Goal: Task Accomplishment & Management: Use online tool/utility

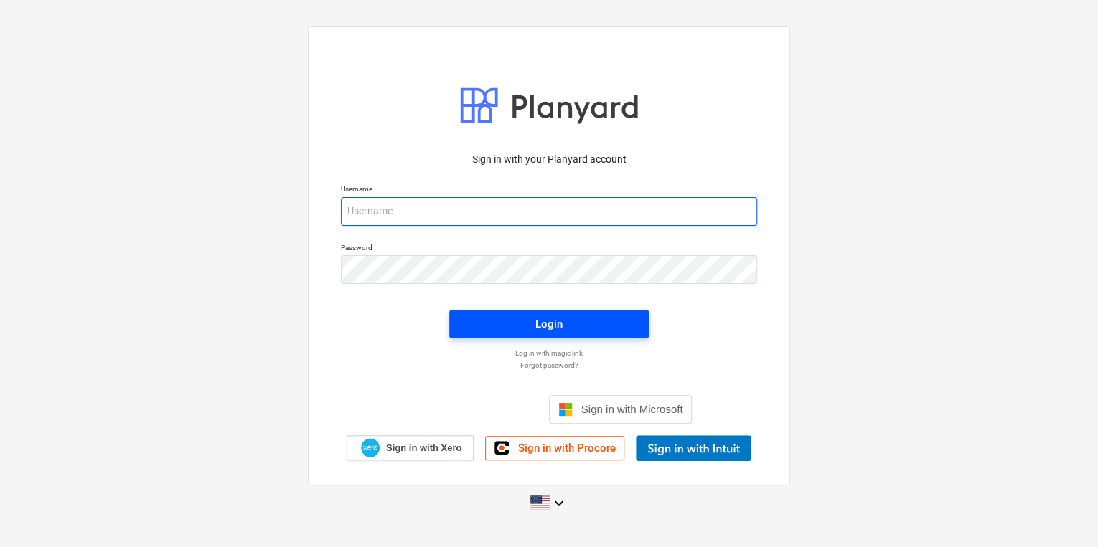
type input "[PERSON_NAME][EMAIL_ADDRESS][PERSON_NAME][DOMAIN_NAME]"
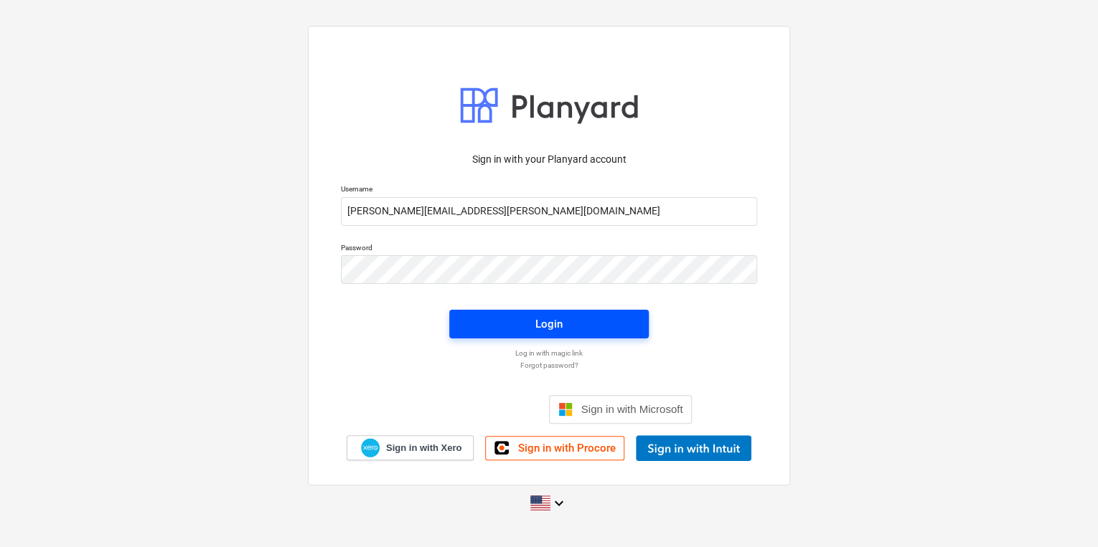
click at [534, 334] on button "Login" at bounding box center [548, 324] width 199 height 29
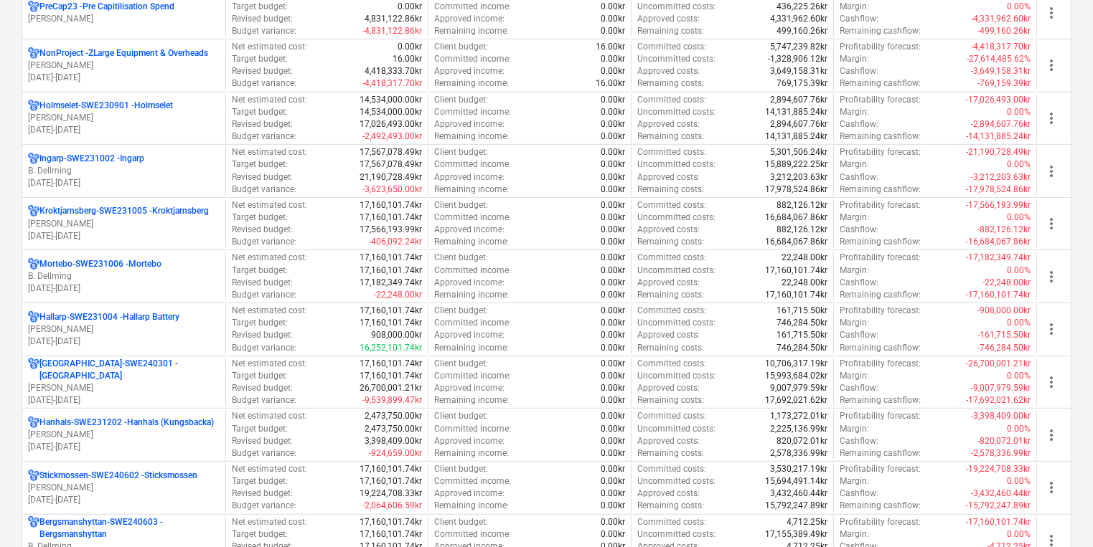
scroll to position [777, 0]
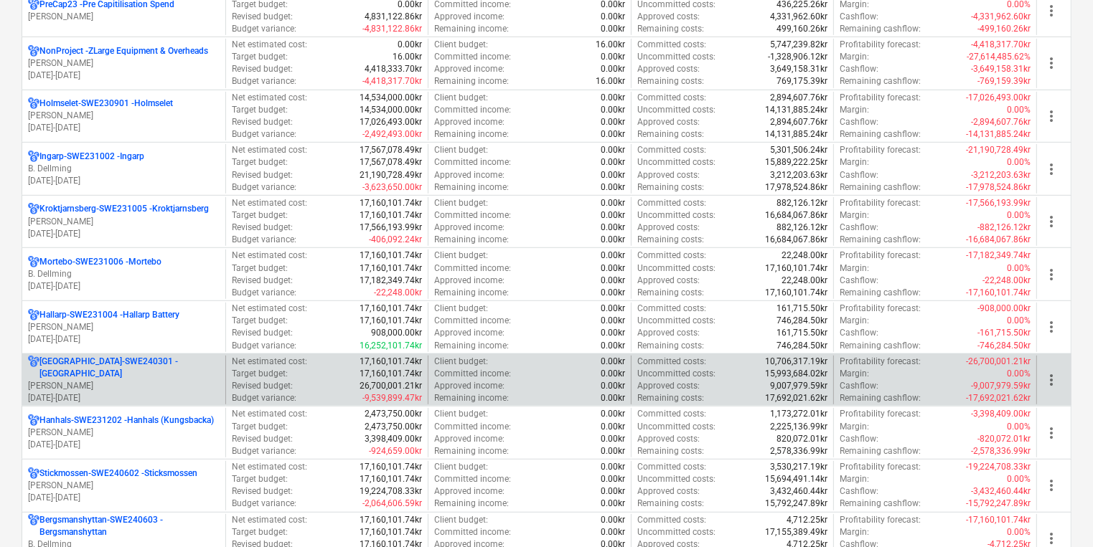
click at [195, 396] on div "[GEOGRAPHIC_DATA]-SWE240301 - [GEOGRAPHIC_DATA] [PERSON_NAME][GEOGRAPHIC_DATA] …" at bounding box center [123, 380] width 203 height 49
click at [199, 392] on p "[DATE] - [DATE]" at bounding box center [124, 398] width 192 height 12
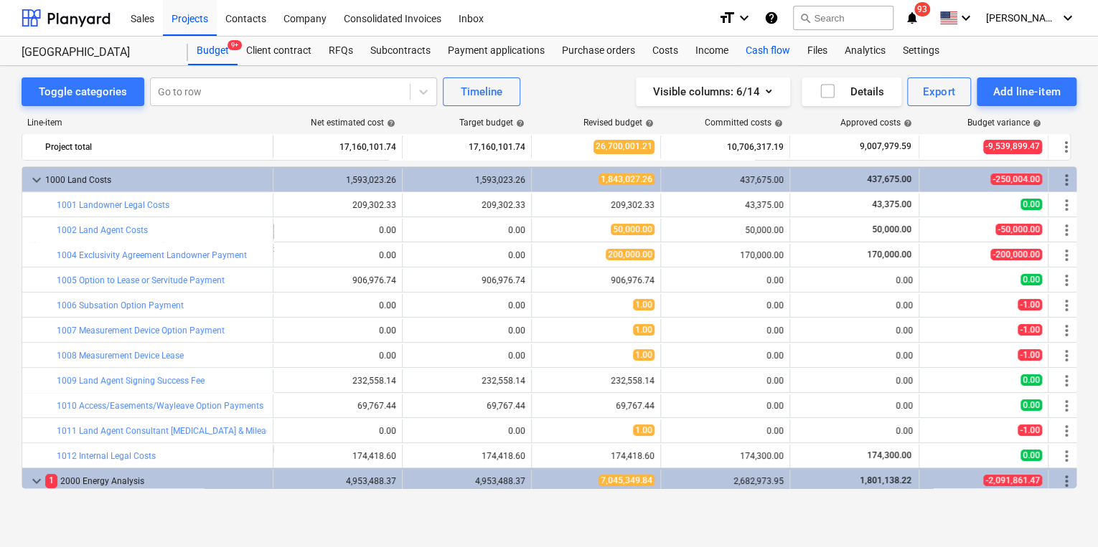
click at [770, 57] on div "Cash flow" at bounding box center [768, 51] width 62 height 29
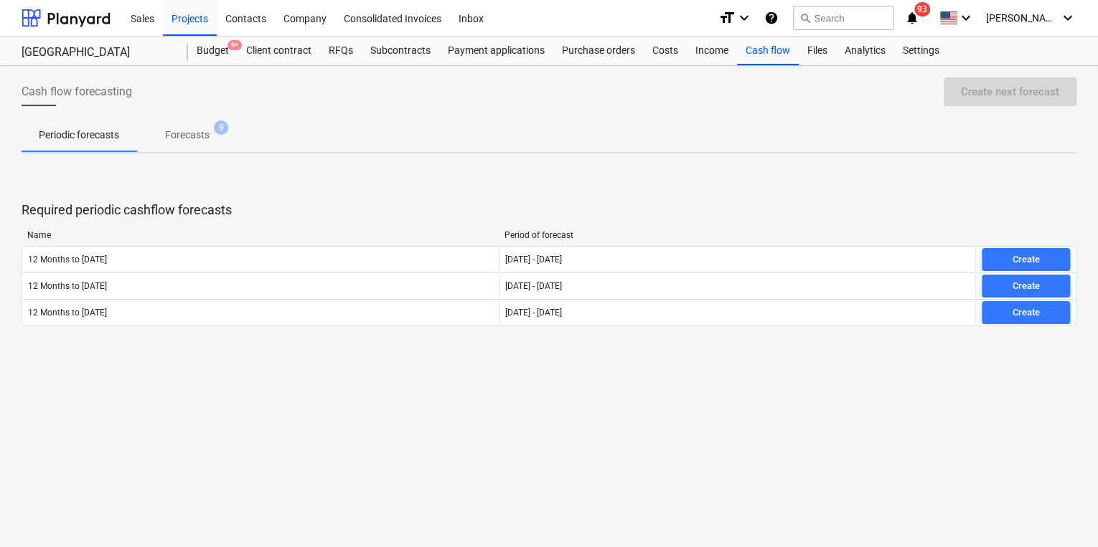
click at [187, 135] on p "Forecasts" at bounding box center [187, 135] width 44 height 15
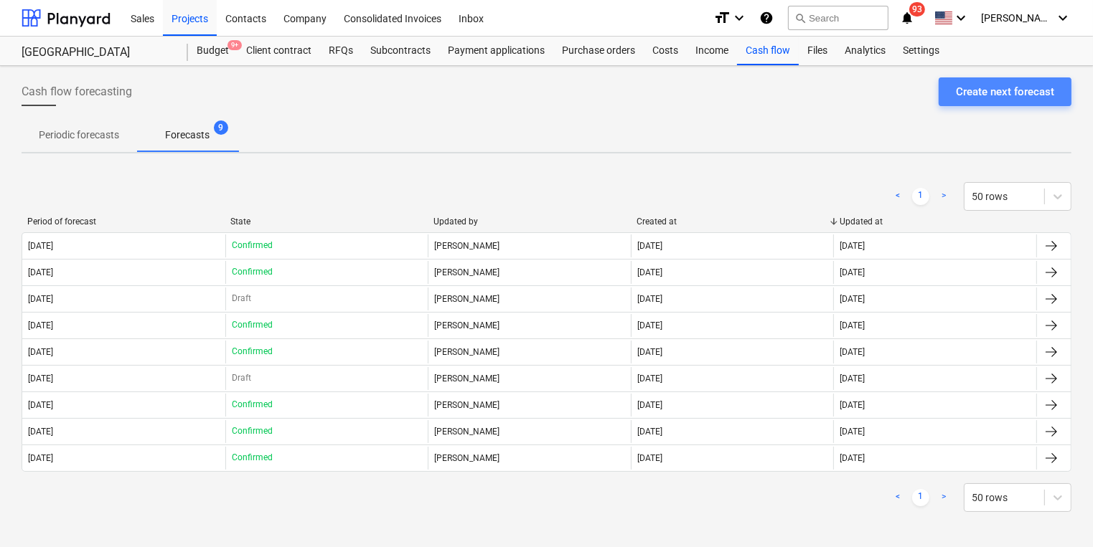
click at [998, 93] on div "Create next forecast" at bounding box center [1005, 91] width 98 height 19
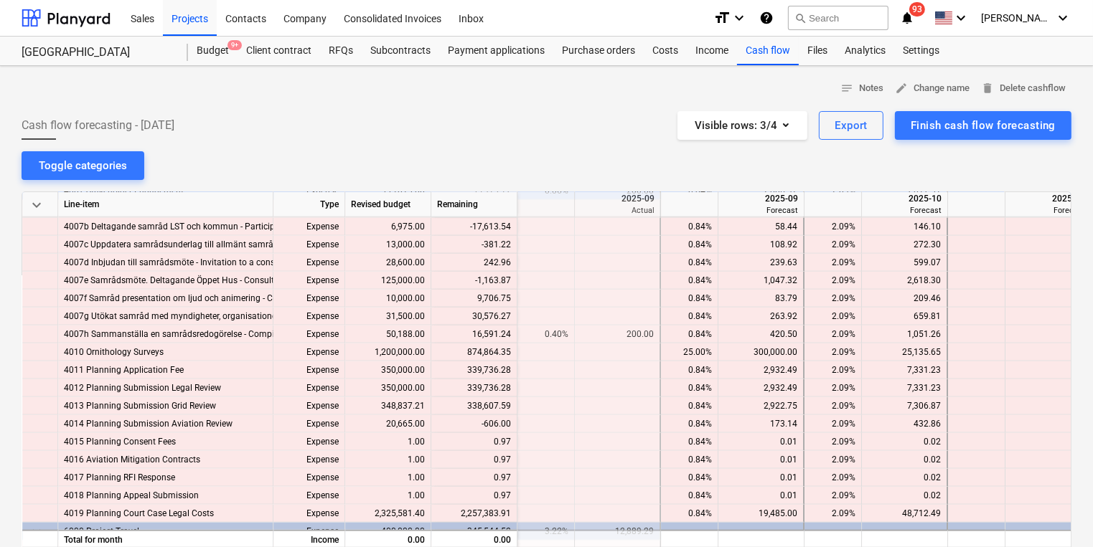
scroll to position [1791, 4304]
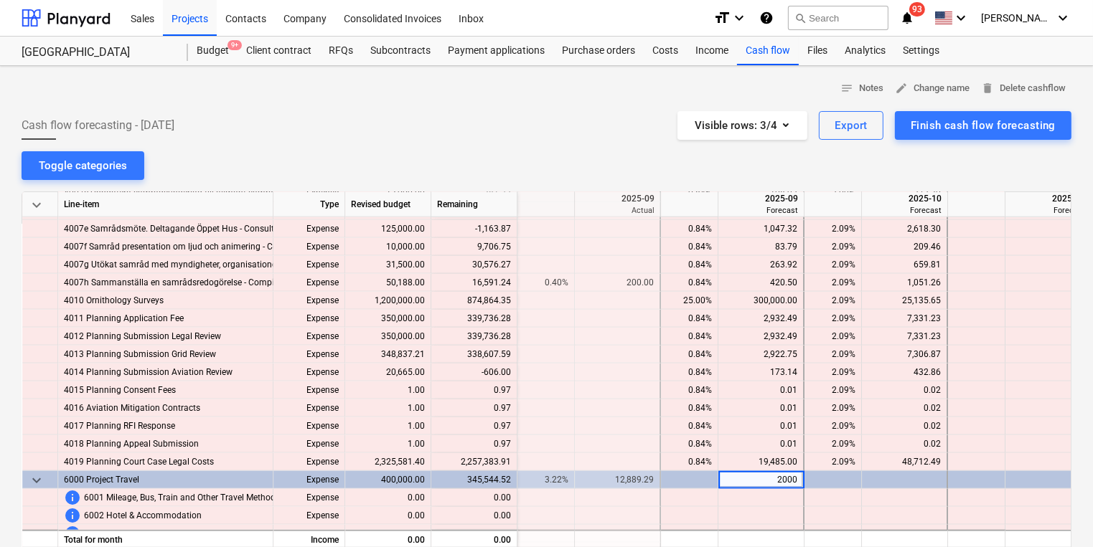
type input "20000"
type input "30000"
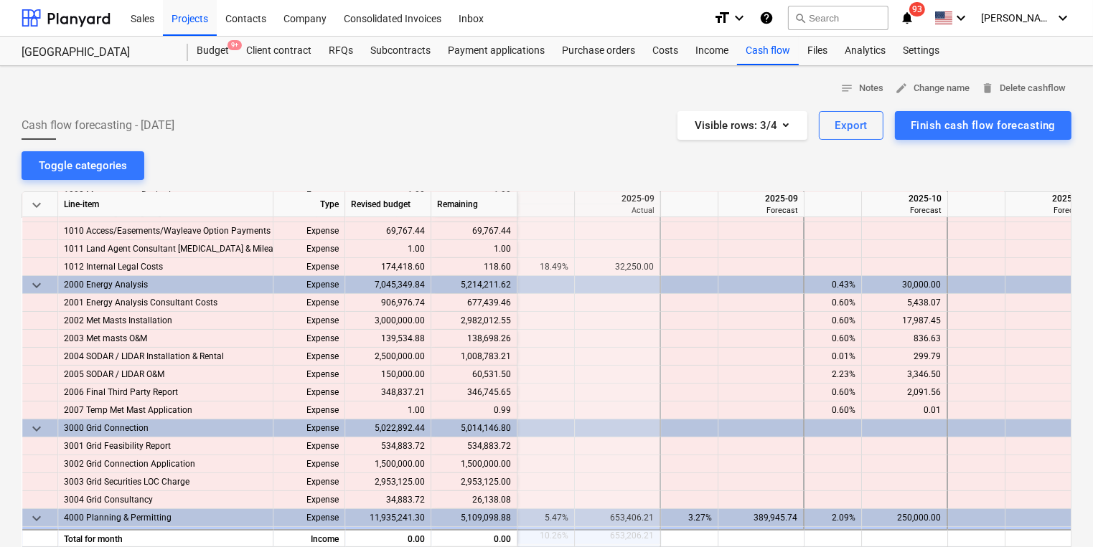
scroll to position [160, 4304]
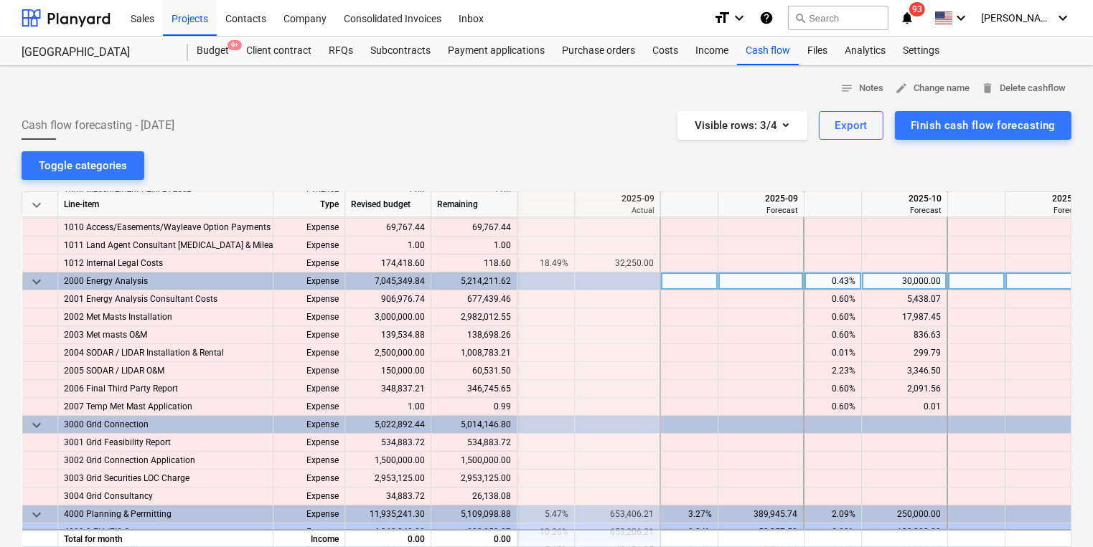
click at [918, 279] on div "30,000.00" at bounding box center [903, 282] width 73 height 18
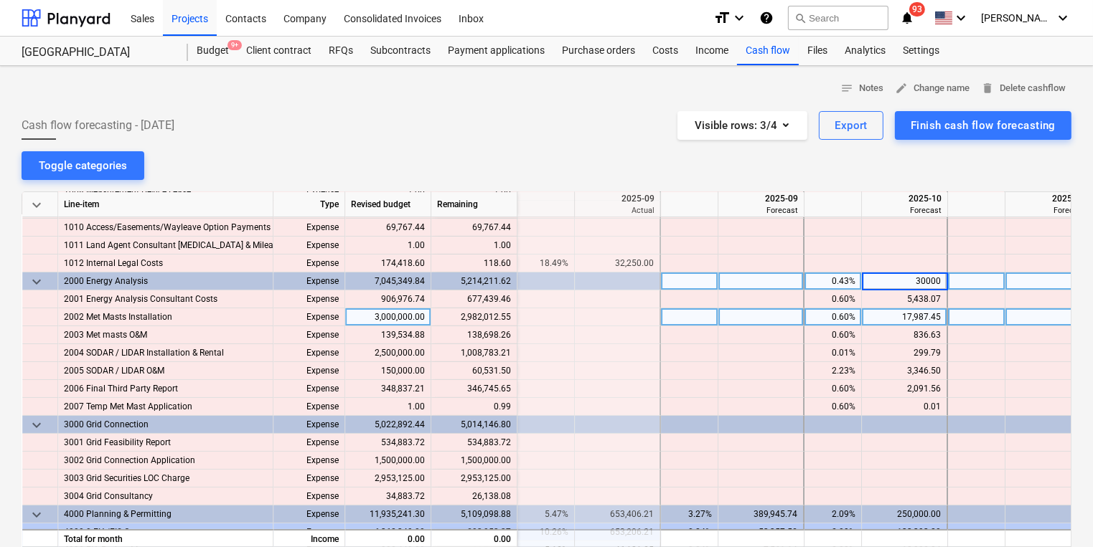
type input "0"
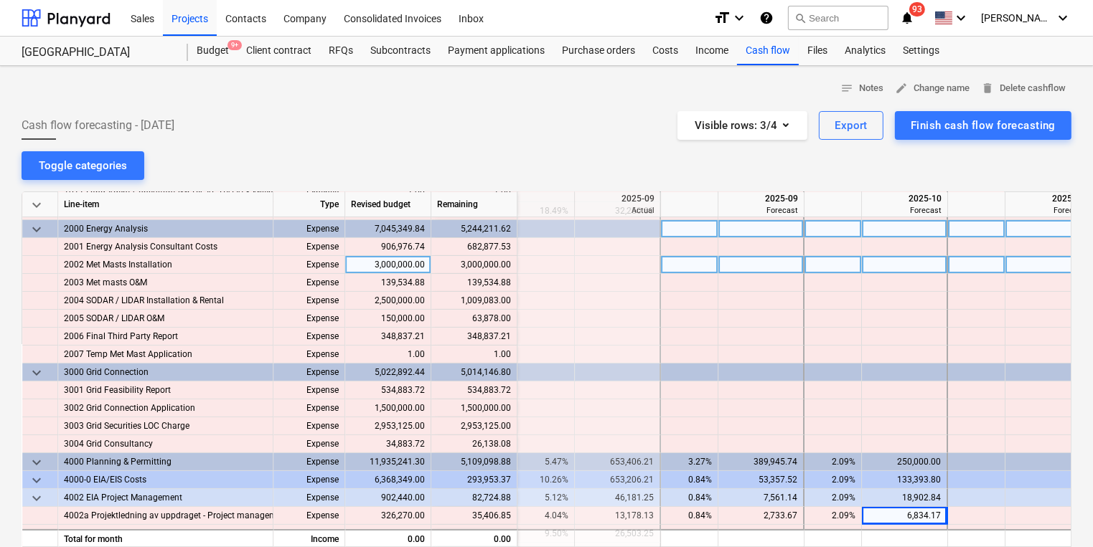
scroll to position [230, 4304]
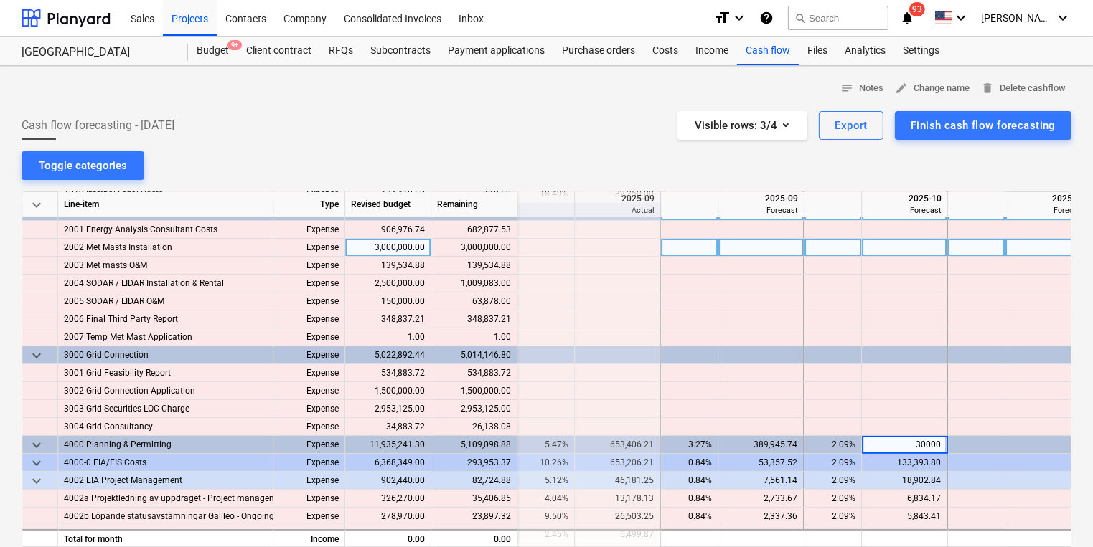
type input "300000"
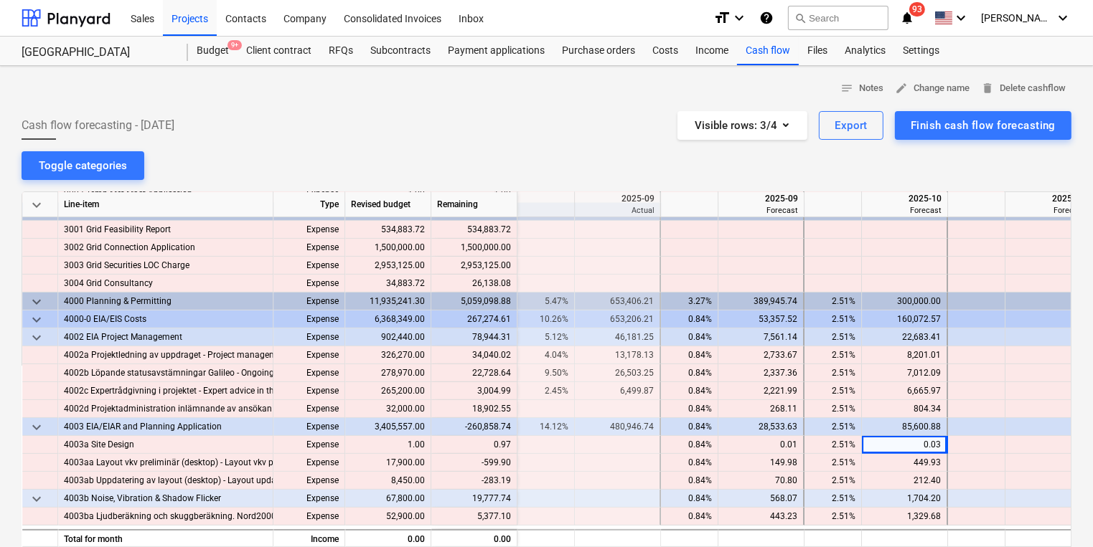
scroll to position [410, 4304]
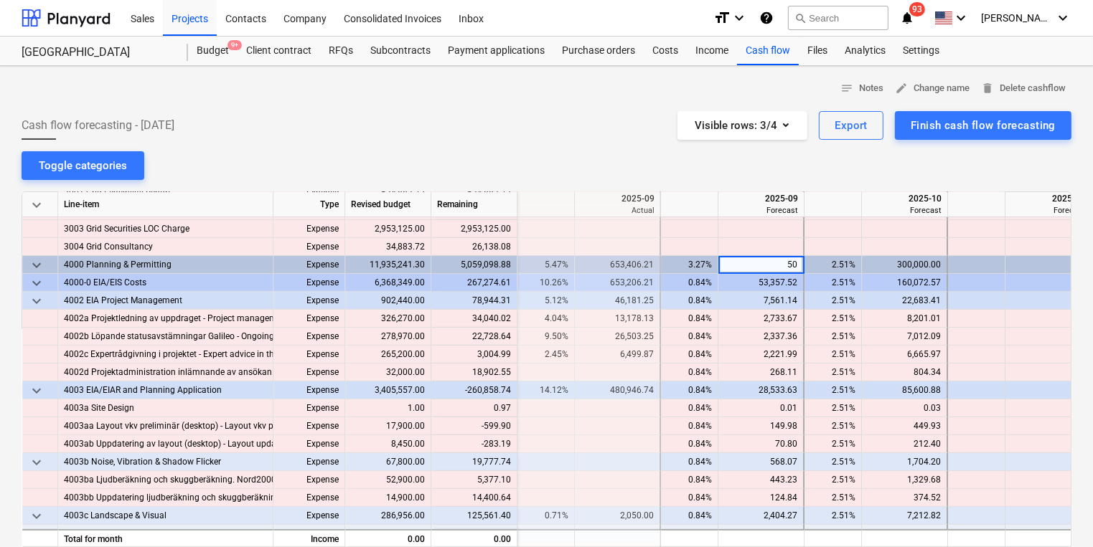
type input "5"
type input "650000"
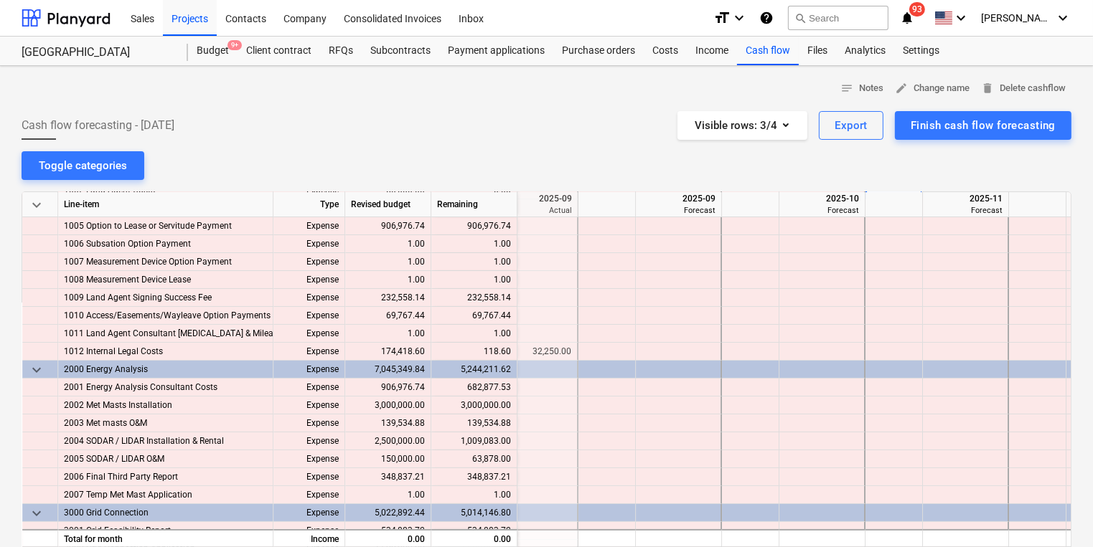
scroll to position [0, 4387]
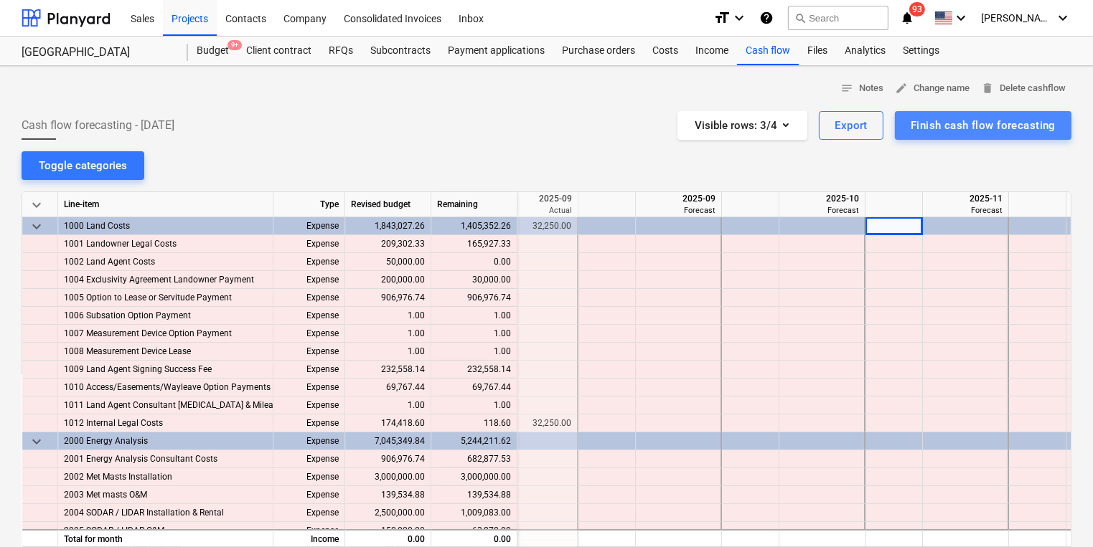
click at [964, 121] on div "Finish cash flow forecasting" at bounding box center [982, 125] width 145 height 19
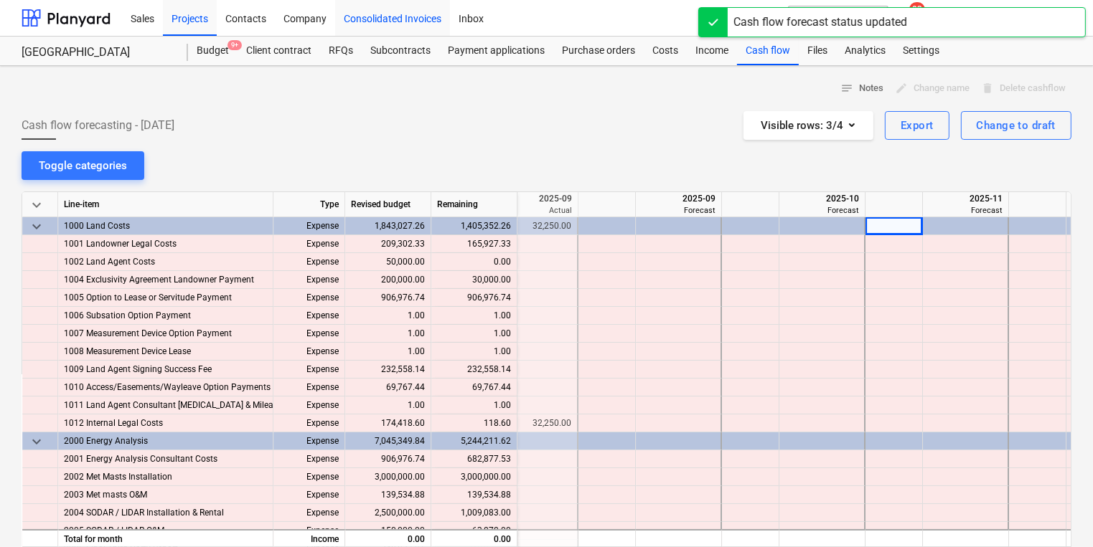
drag, startPoint x: 91, startPoint y: 17, endPoint x: 403, endPoint y: 24, distance: 312.1
click at [91, 17] on div at bounding box center [66, 18] width 89 height 36
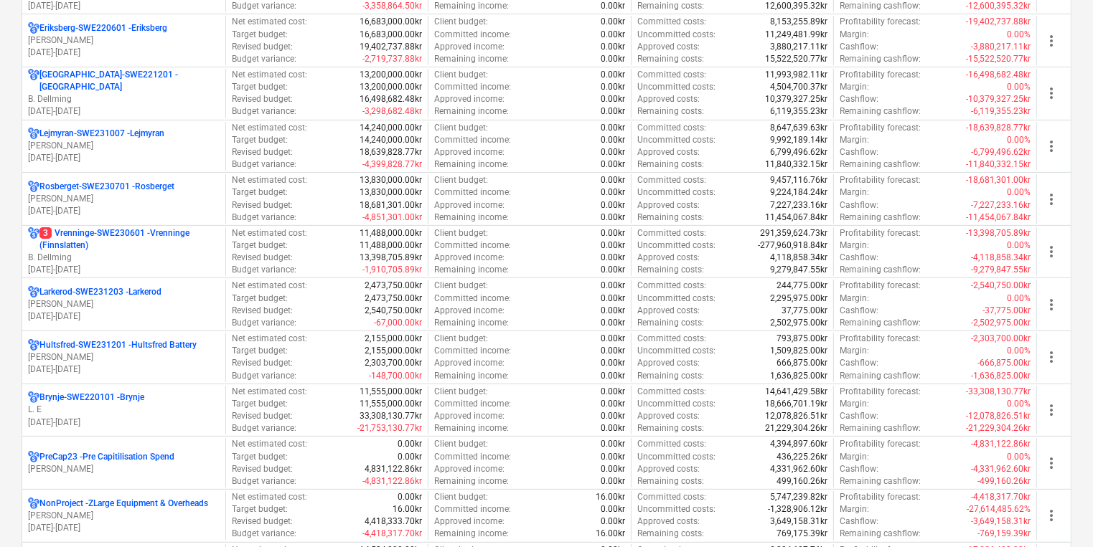
scroll to position [204, 0]
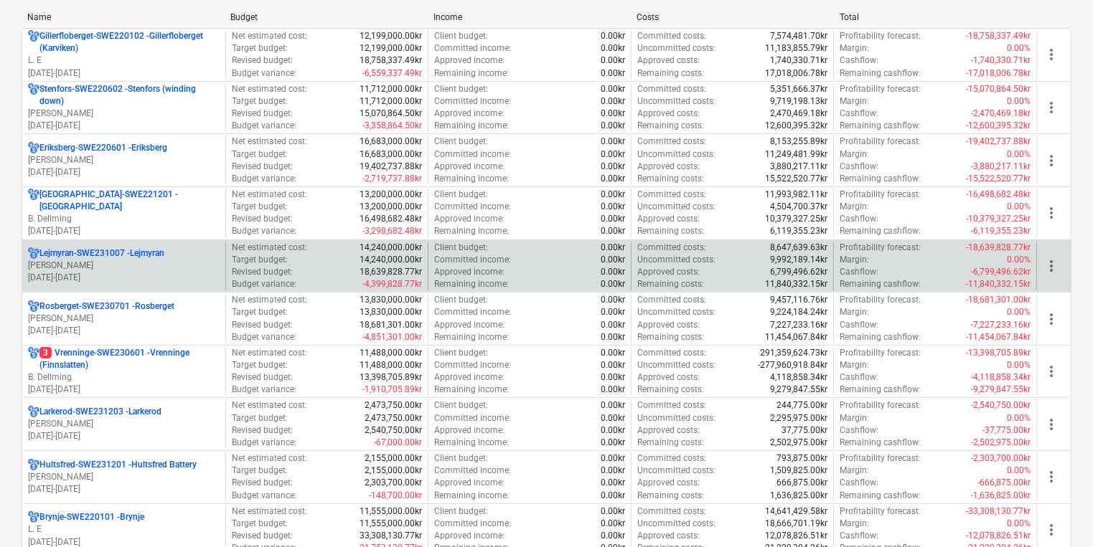
click at [192, 270] on p "[PERSON_NAME]" at bounding box center [124, 266] width 192 height 12
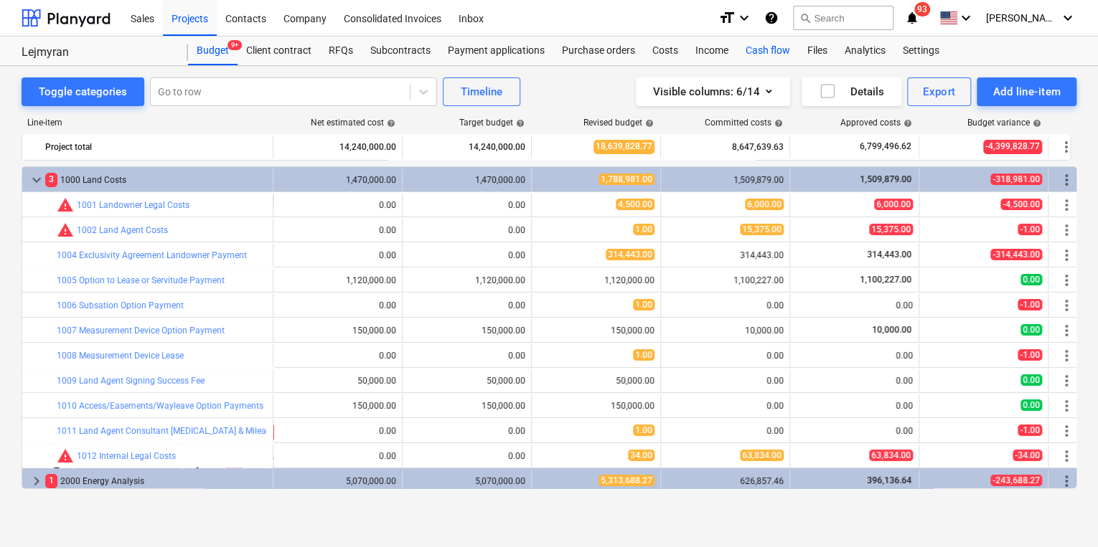
click at [765, 54] on div "Cash flow" at bounding box center [768, 51] width 62 height 29
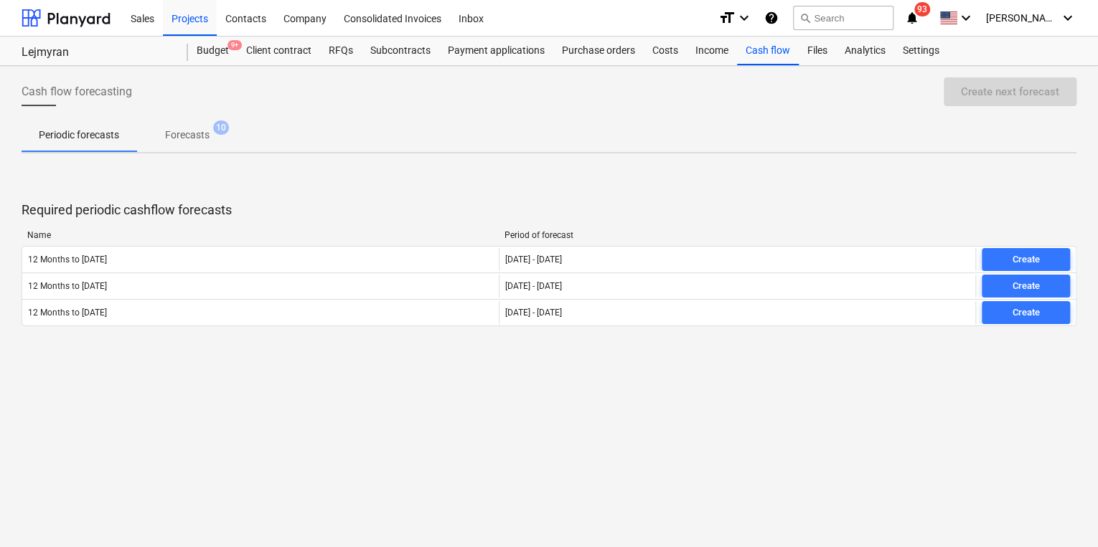
click at [192, 143] on p "Forecasts" at bounding box center [187, 135] width 44 height 15
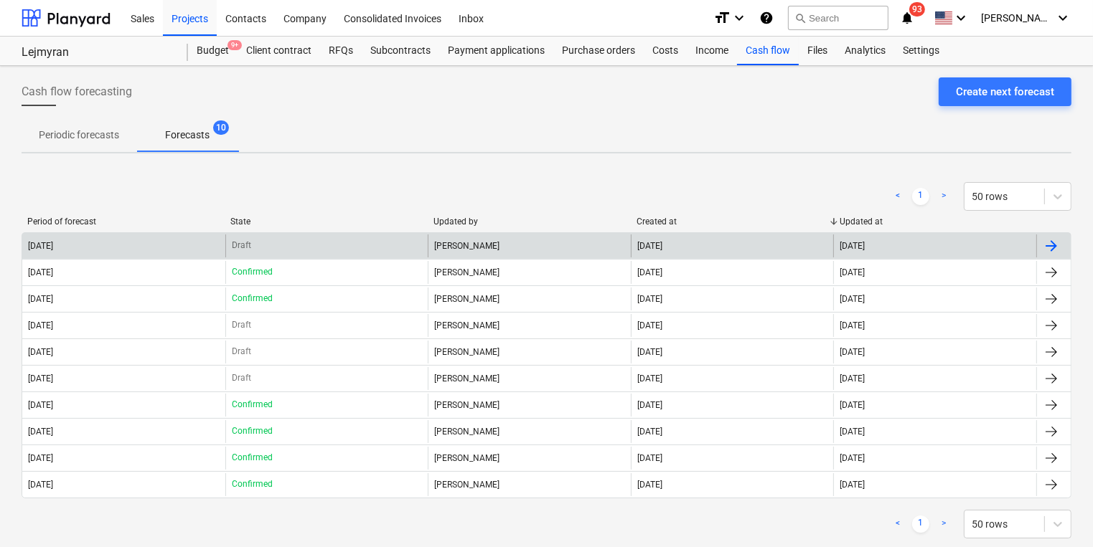
click at [1050, 244] on div at bounding box center [1050, 245] width 17 height 17
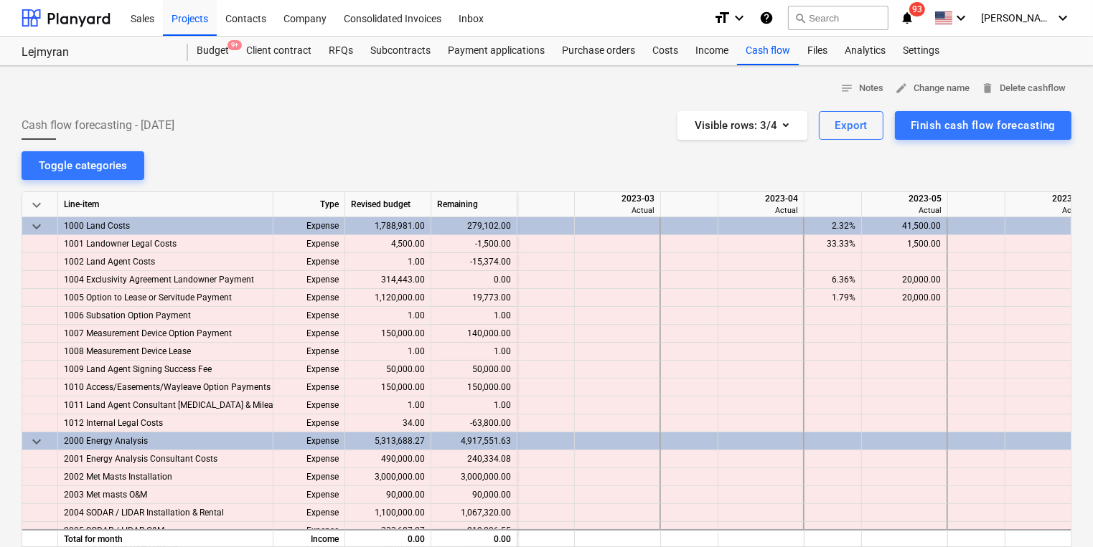
scroll to position [0, 4304]
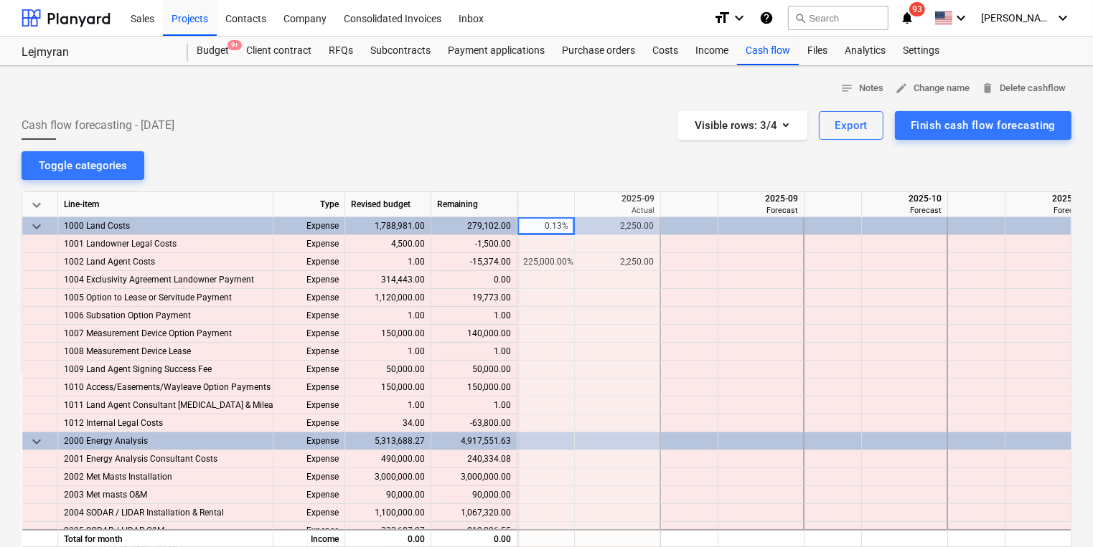
click at [985, 141] on div "notes Notes edit Change name delete Delete cashflow Cash flow forecasting - [DA…" at bounding box center [546, 434] width 1093 height 737
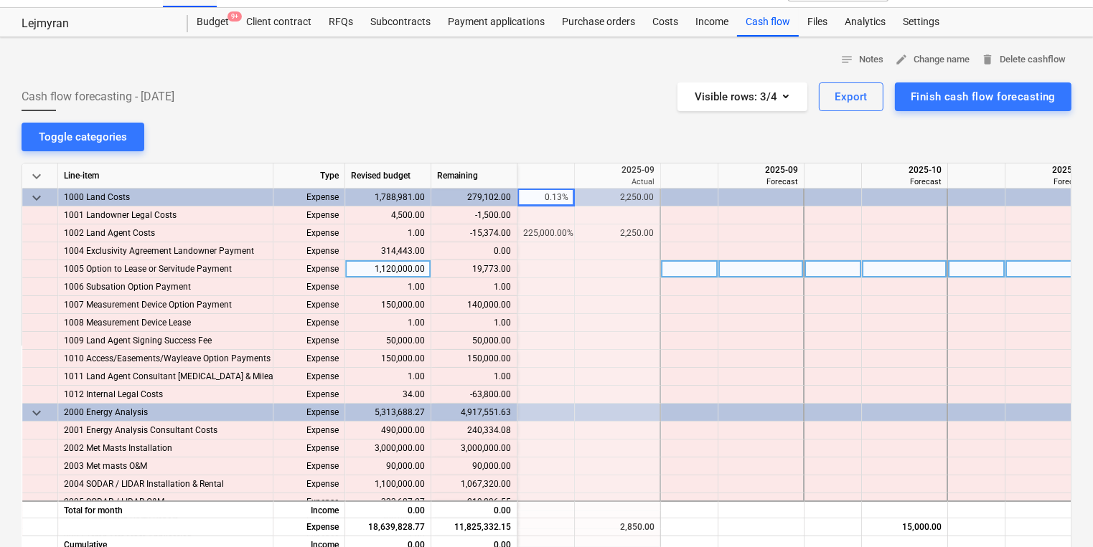
scroll to position [46, 0]
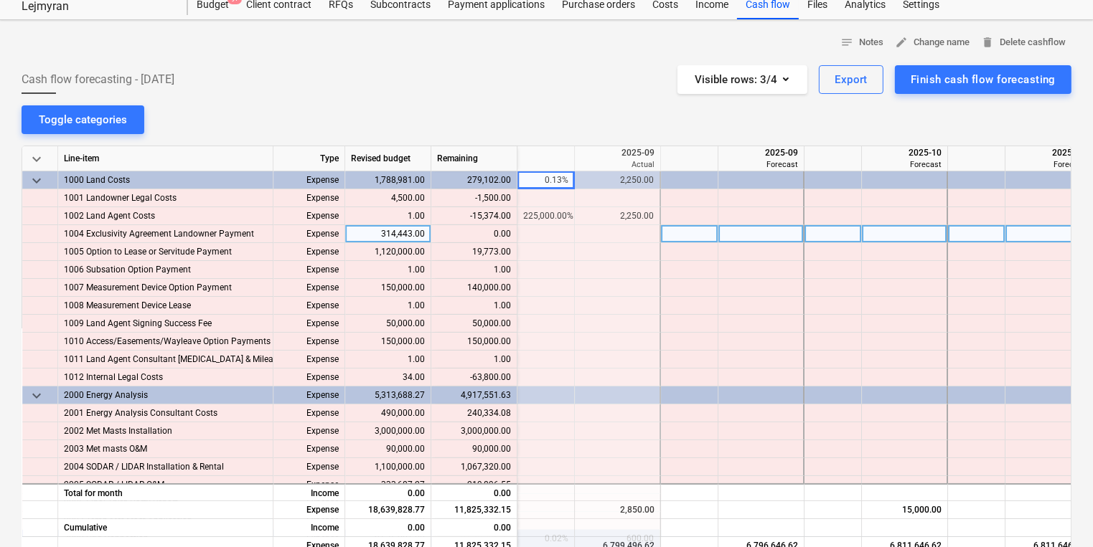
click at [628, 235] on div at bounding box center [618, 234] width 86 height 18
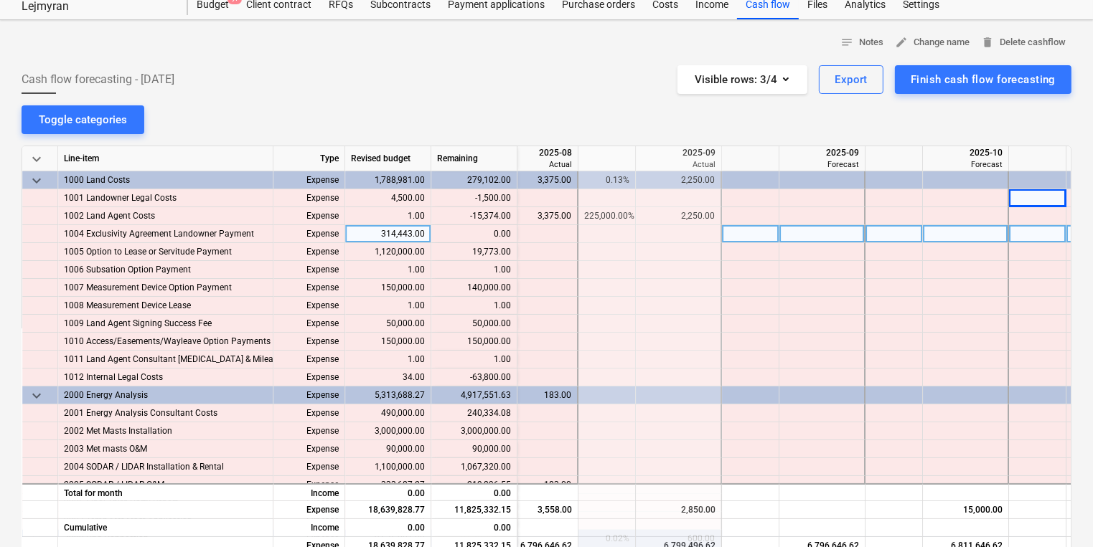
scroll to position [0, 4329]
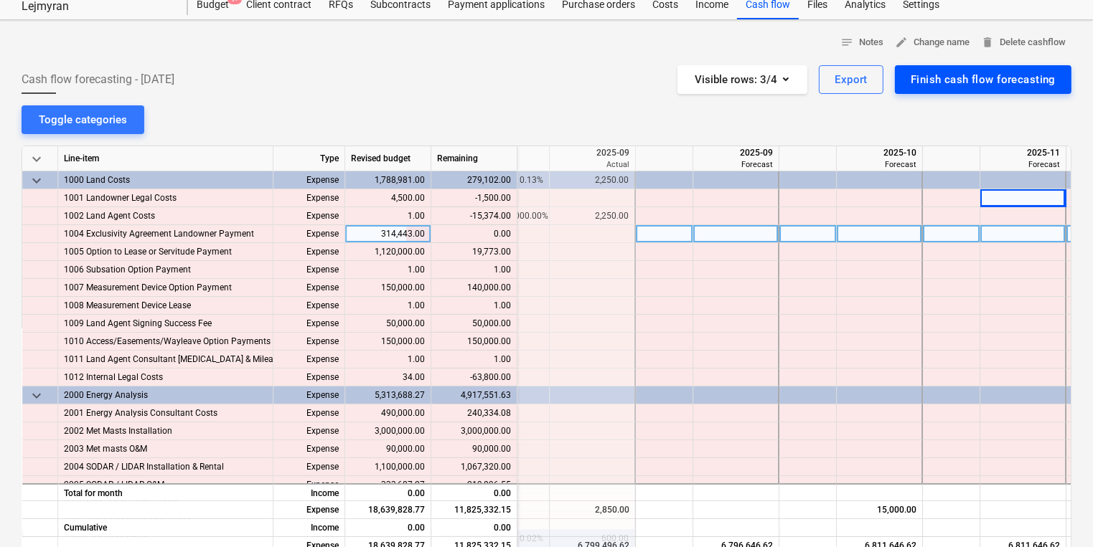
click at [978, 80] on div "Finish cash flow forecasting" at bounding box center [982, 79] width 145 height 19
